Goal: Find specific page/section: Find specific page/section

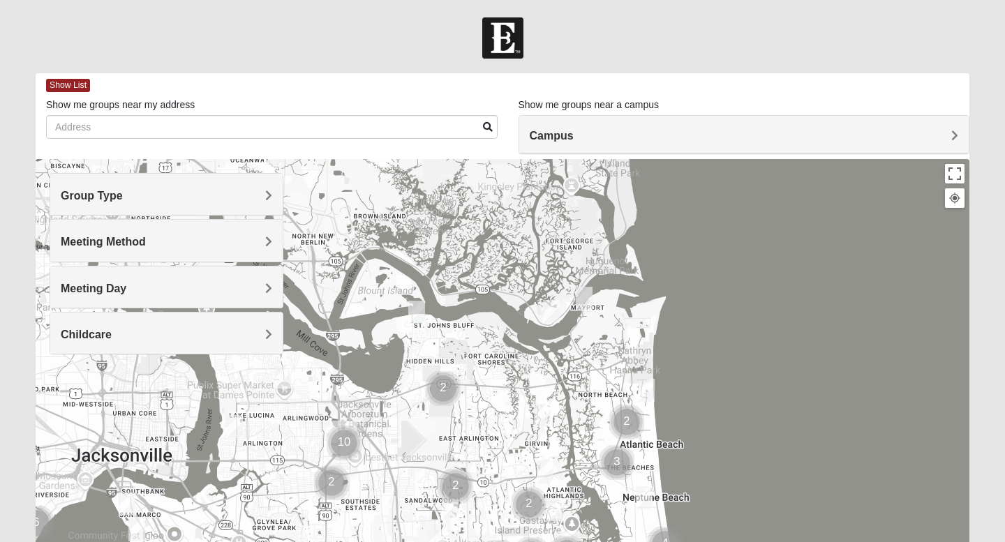
drag, startPoint x: 538, startPoint y: 317, endPoint x: 609, endPoint y: 437, distance: 140.0
click at [608, 438] on div at bounding box center [503, 438] width 934 height 558
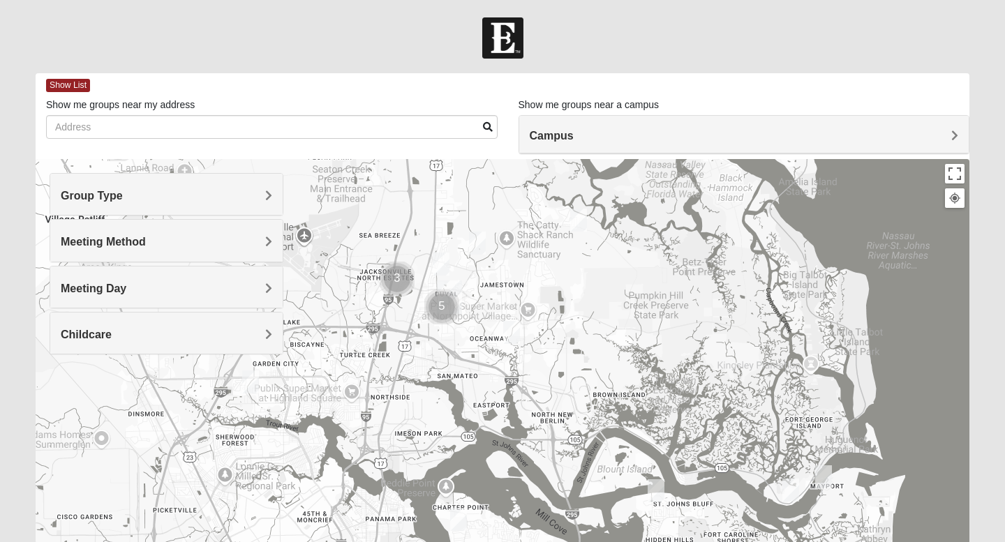
drag, startPoint x: 482, startPoint y: 260, endPoint x: 686, endPoint y: 438, distance: 271.6
click at [686, 438] on div at bounding box center [503, 438] width 934 height 558
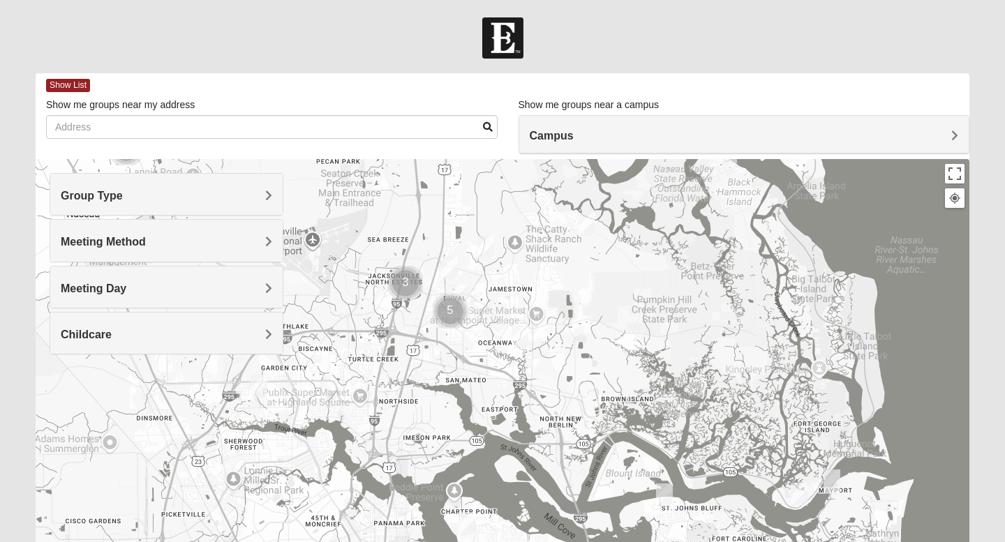
click at [460, 288] on img "North Jax" at bounding box center [457, 302] width 25 height 34
click at [446, 256] on div "[STREET_ADDRESS][PERSON_NAME]" at bounding box center [462, 266] width 147 height 21
click at [442, 235] on span "North Jax" at bounding box center [416, 242] width 55 height 15
click at [586, 219] on img "Womens Gallaher 32226" at bounding box center [587, 224] width 17 height 23
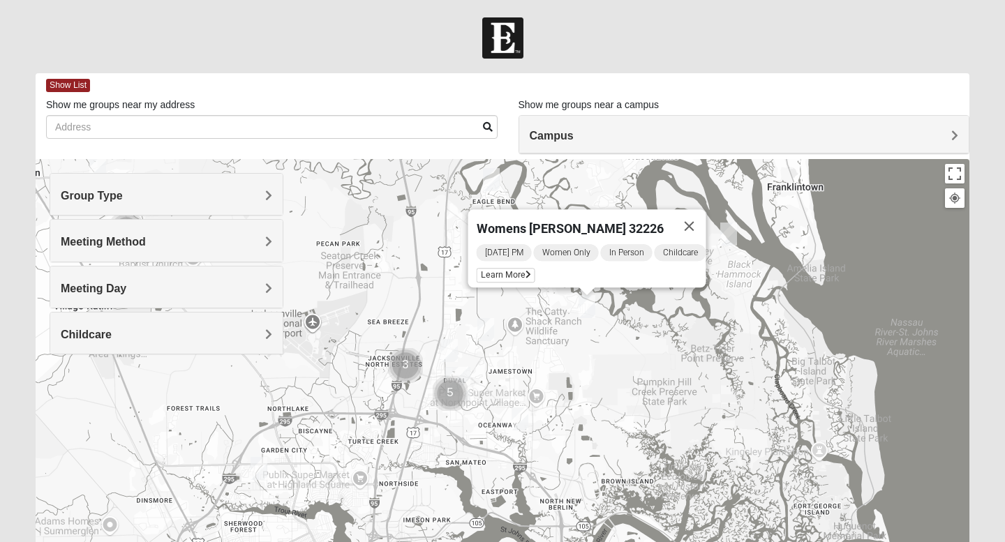
click at [450, 353] on img "On Campus Mixed Martins 32218" at bounding box center [449, 350] width 17 height 23
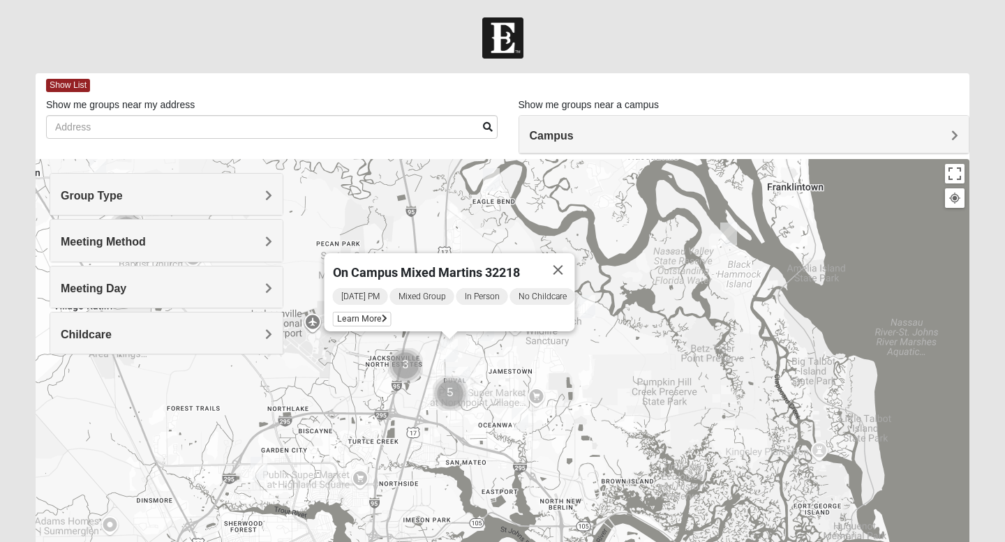
click at [464, 373] on img "North Jax" at bounding box center [457, 384] width 25 height 34
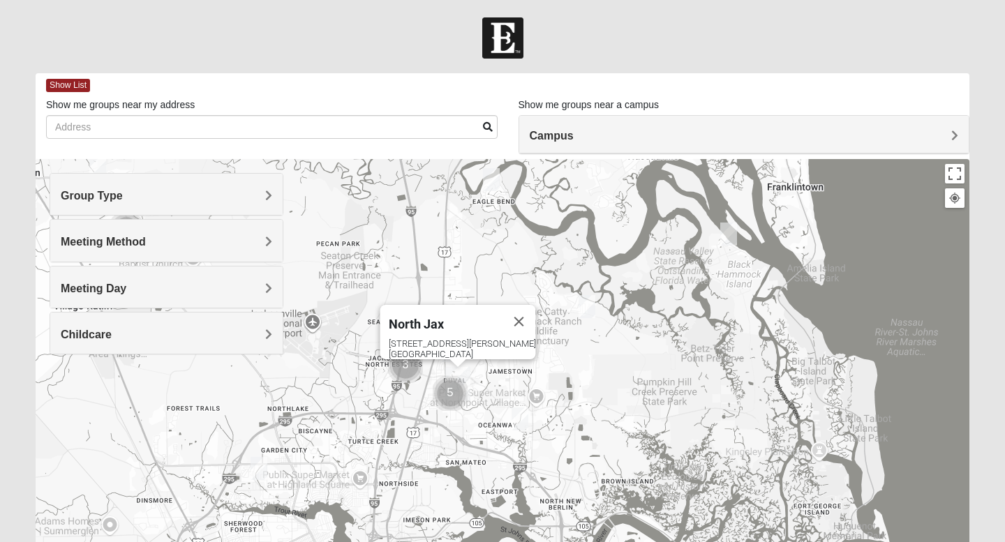
click at [273, 188] on div "Group Type" at bounding box center [166, 194] width 232 height 41
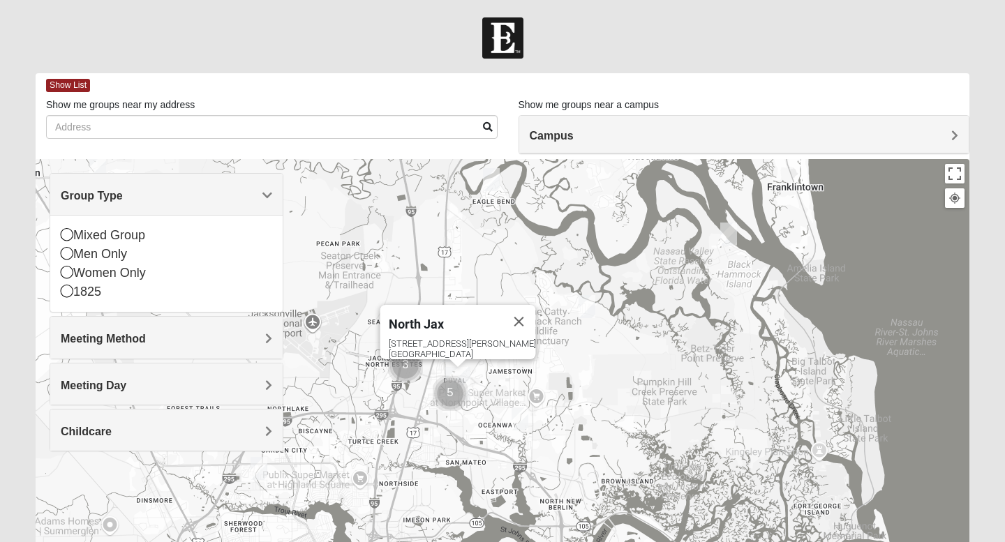
click at [123, 191] on span "Group Type" at bounding box center [92, 196] width 62 height 12
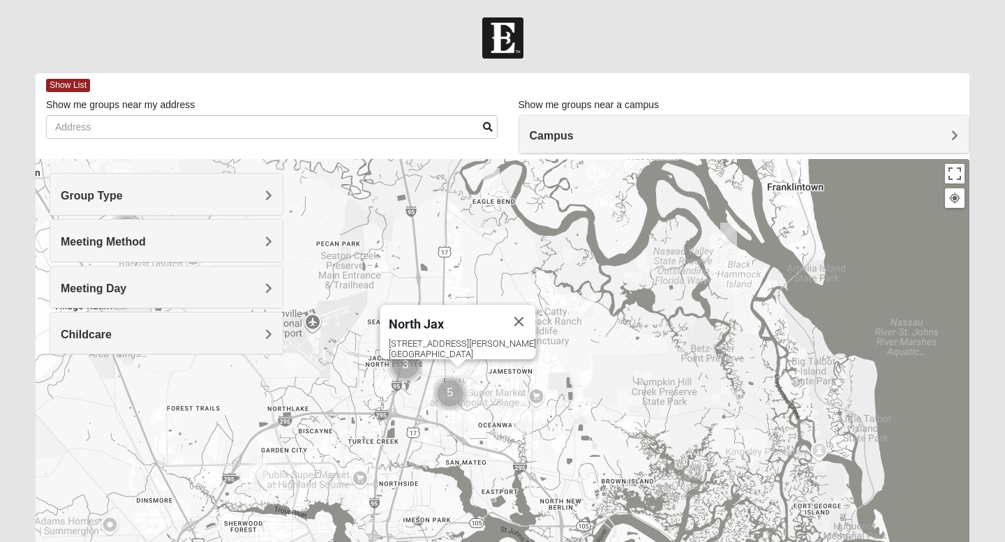
click at [748, 126] on div "Campus" at bounding box center [744, 135] width 450 height 38
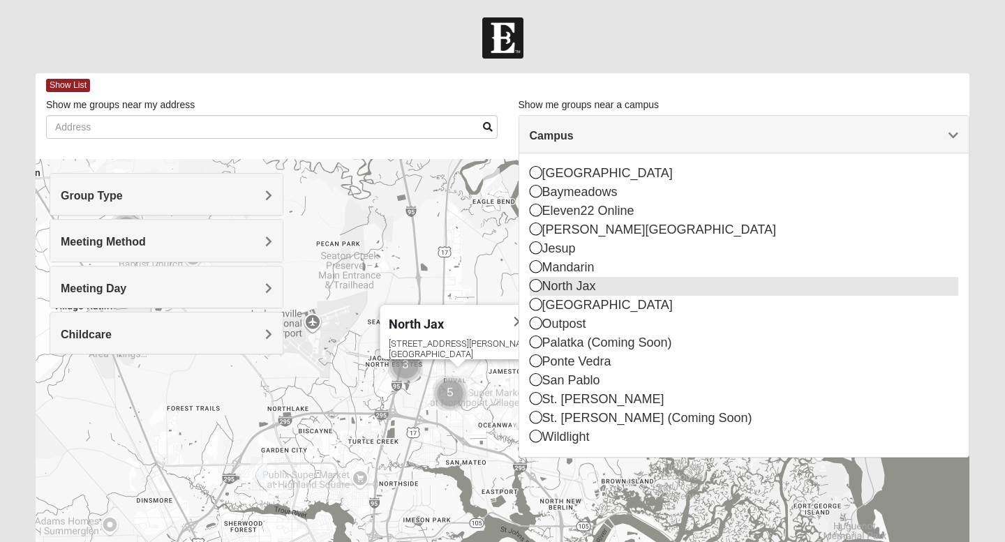
click at [633, 284] on div "North Jax" at bounding box center [744, 286] width 429 height 19
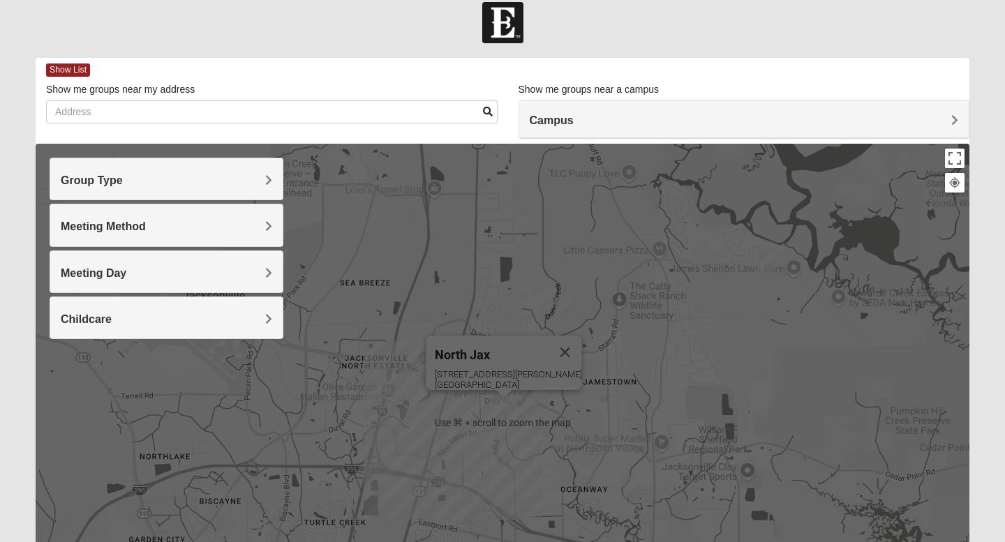
scroll to position [32, 0]
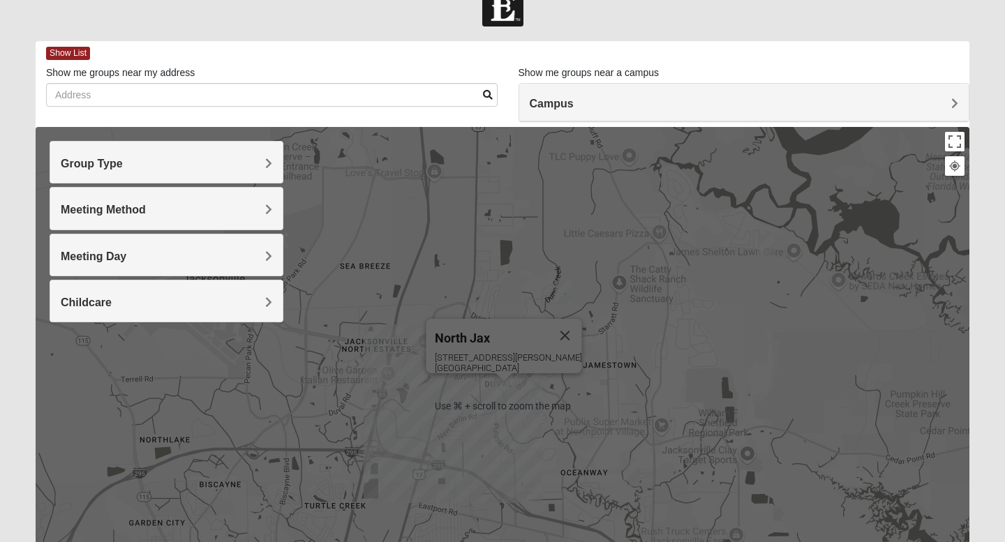
click at [585, 110] on h4 "Campus" at bounding box center [744, 103] width 429 height 13
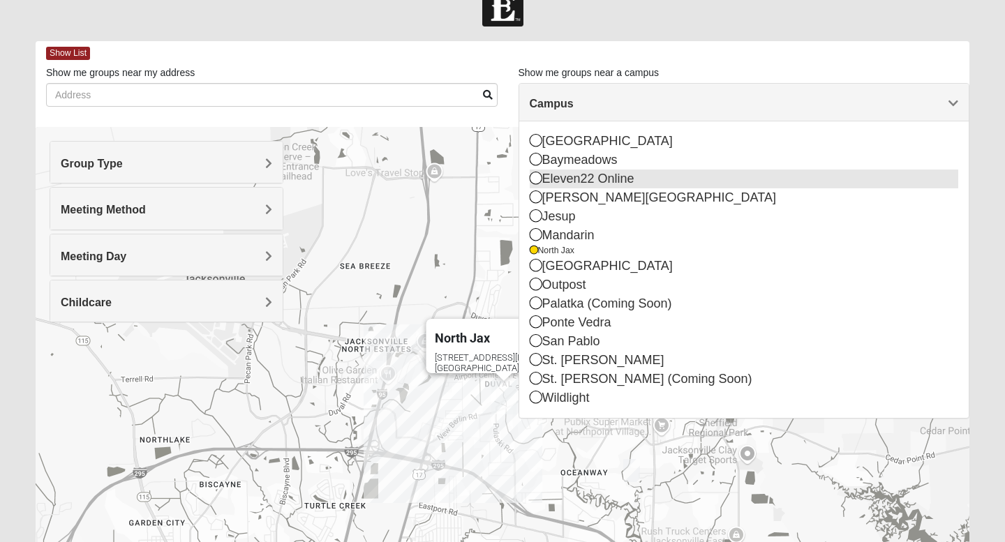
click at [534, 176] on icon at bounding box center [536, 178] width 13 height 13
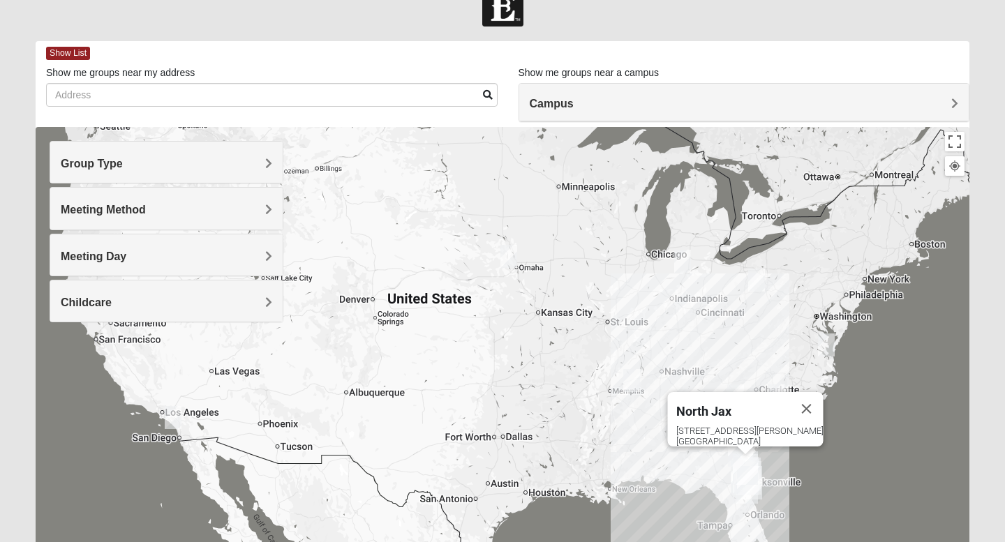
click at [561, 98] on span "Campus" at bounding box center [552, 104] width 44 height 12
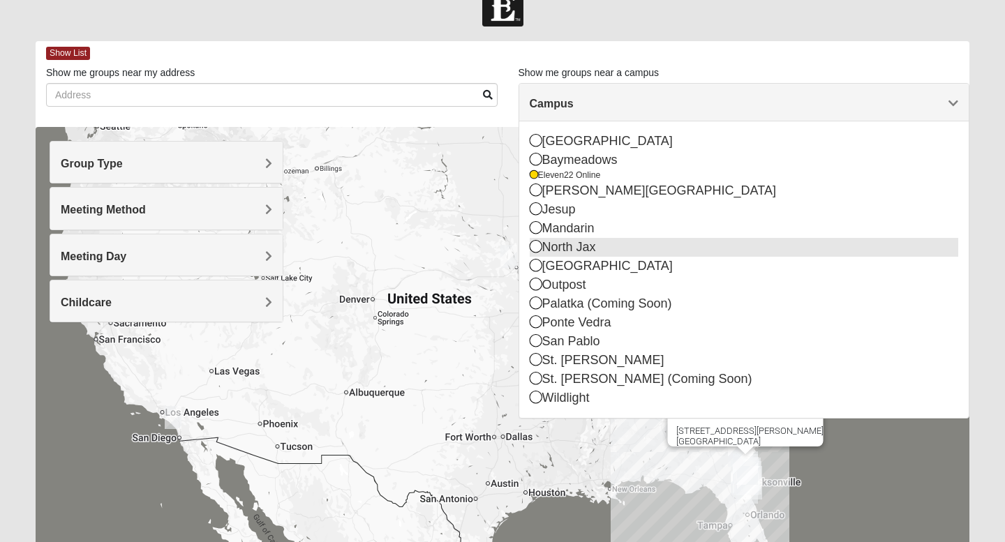
click at [533, 244] on icon at bounding box center [536, 246] width 13 height 13
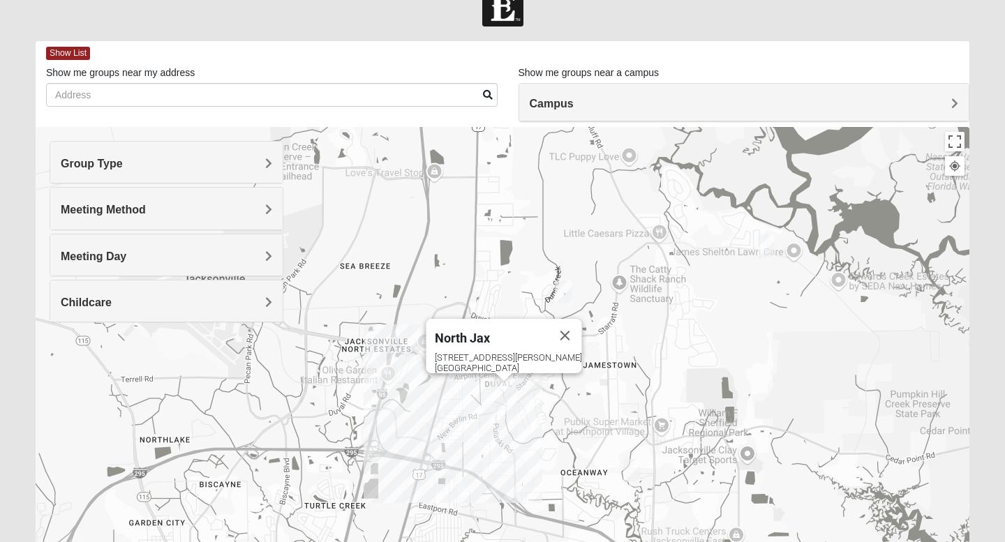
click at [320, 61] on div "Show List" at bounding box center [508, 53] width 924 height 24
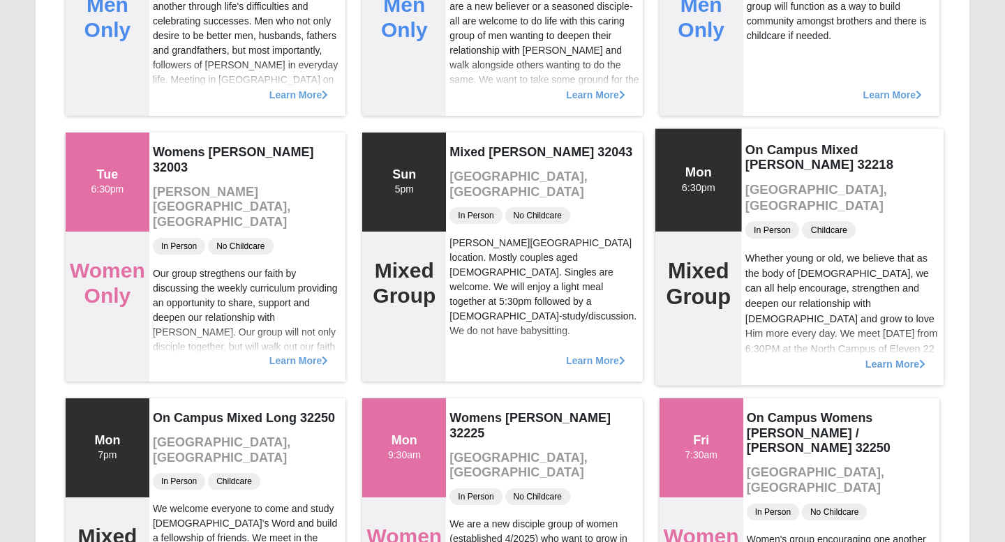
scroll to position [580, 0]
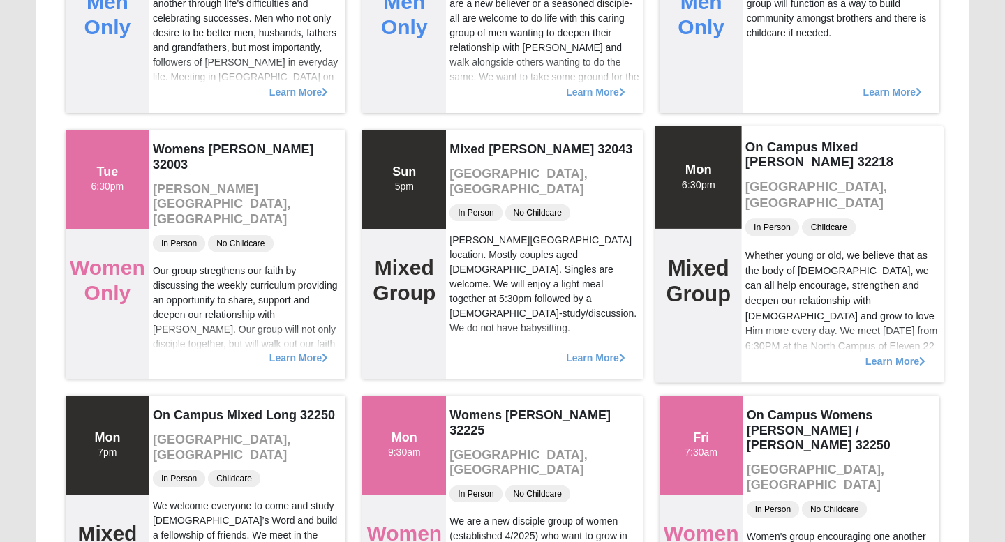
click at [903, 354] on span "Learn More" at bounding box center [895, 354] width 61 height 0
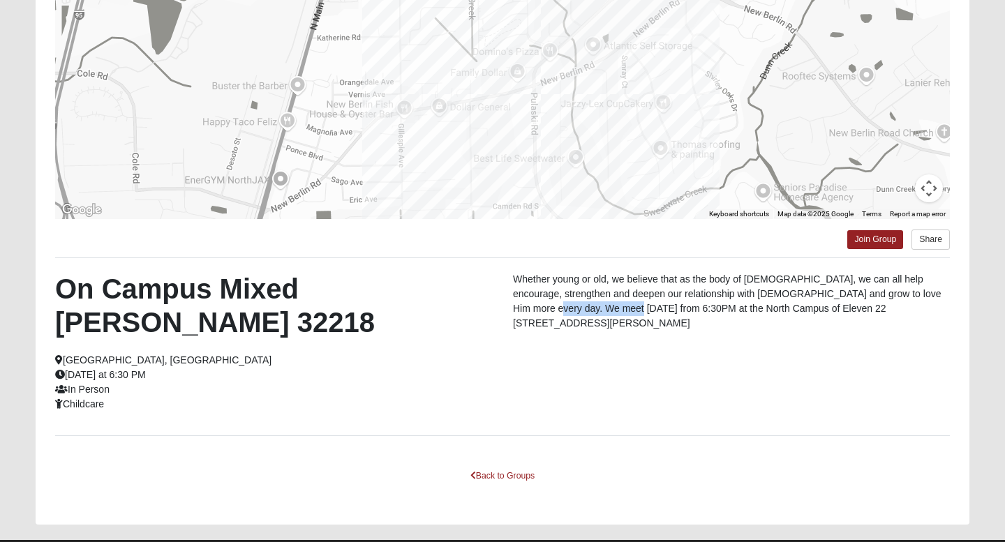
drag, startPoint x: 554, startPoint y: 312, endPoint x: 656, endPoint y: 312, distance: 102.6
click at [656, 312] on p "Whether young or old, we believe that as the body of [DEMOGRAPHIC_DATA], we can…" at bounding box center [731, 301] width 437 height 59
copy p "[DATE] from 6:30PM"
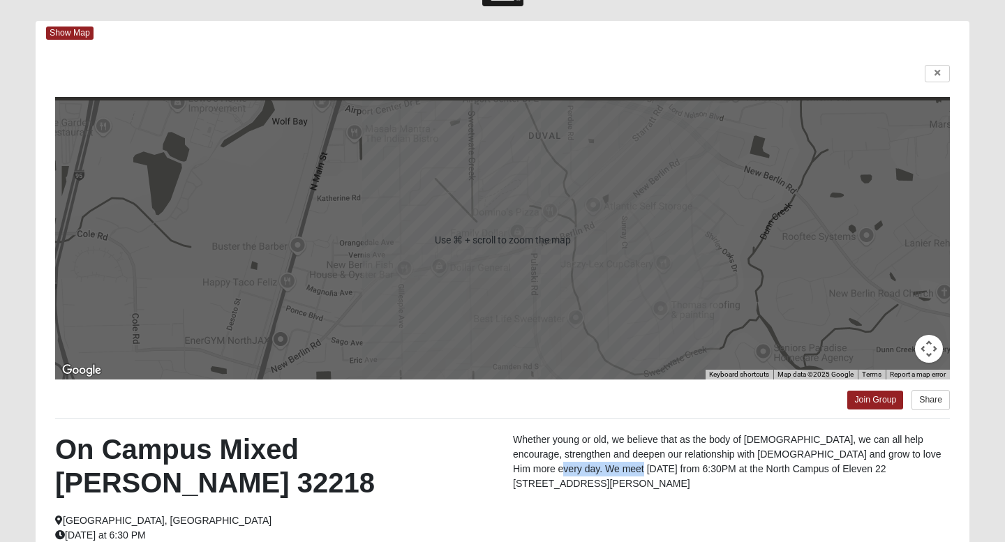
scroll to position [0, 0]
